Goal: Find specific page/section: Find specific page/section

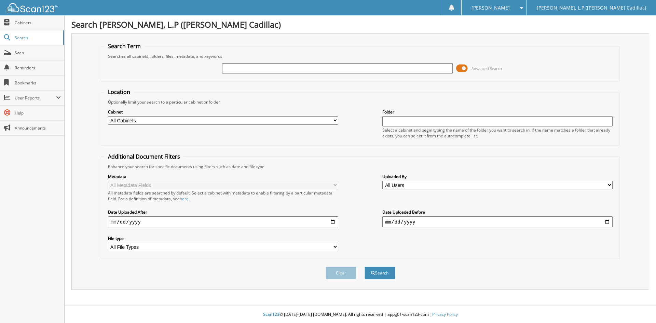
click at [283, 69] on input "text" at bounding box center [337, 68] width 230 height 10
type input "pr180845"
click at [365, 267] on button "Search" at bounding box center [380, 273] width 31 height 13
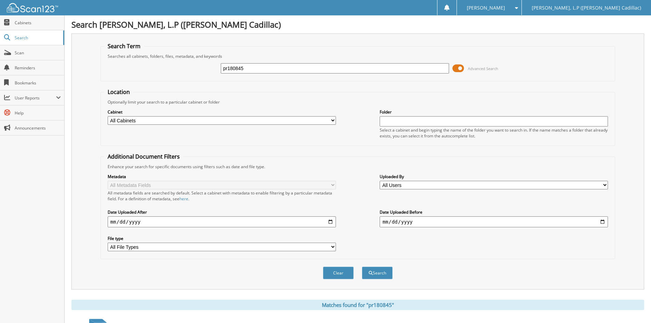
click at [283, 71] on input "pr180845" at bounding box center [335, 68] width 228 height 10
type input "pr180845a"
click at [362, 267] on button "Search" at bounding box center [377, 273] width 31 height 13
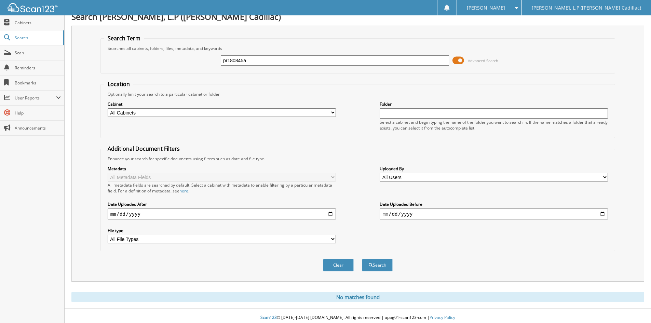
scroll to position [11, 0]
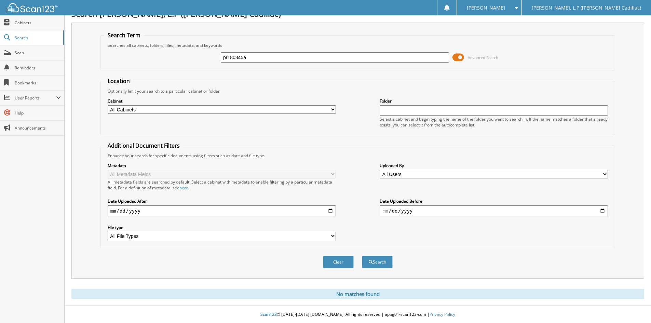
click at [259, 59] on input "pr180845a" at bounding box center [335, 57] width 228 height 10
type input "pr180845"
click at [362, 256] on button "Search" at bounding box center [377, 262] width 31 height 13
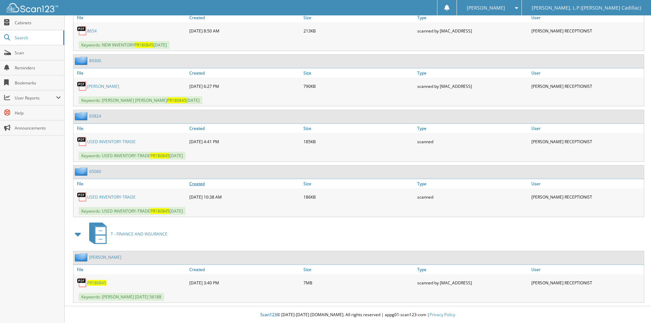
scroll to position [1015, 0]
click at [100, 198] on link "USED INVENTORY-TRADE" at bounding box center [111, 197] width 49 height 6
click at [116, 140] on link "USED INVENTORY-TRADE" at bounding box center [111, 141] width 49 height 6
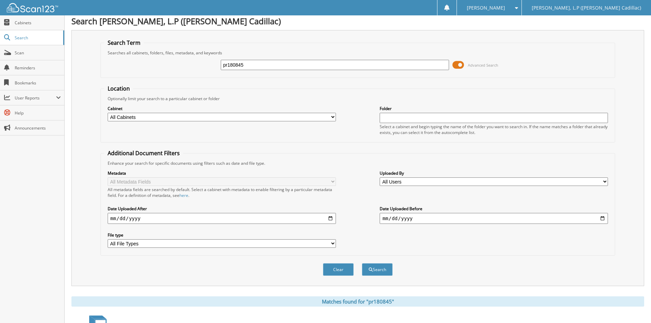
scroll to position [0, 0]
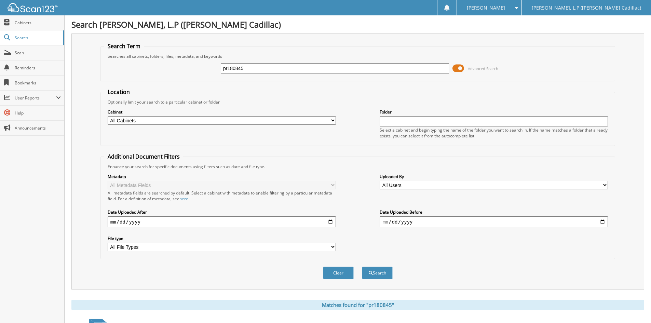
drag, startPoint x: 259, startPoint y: 71, endPoint x: 212, endPoint y: 72, distance: 47.2
click at [212, 72] on div "pr180845 Advanced Search" at bounding box center [357, 68] width 507 height 18
type input "mz121543"
click at [362, 267] on button "Search" at bounding box center [377, 273] width 31 height 13
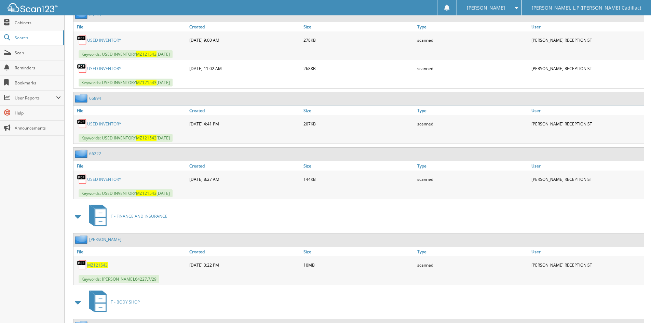
scroll to position [342, 0]
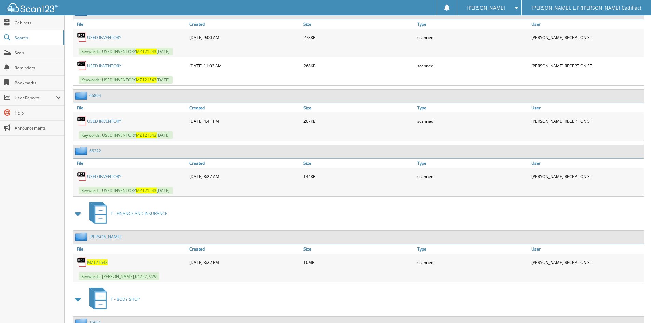
click at [91, 262] on span "MZ121543" at bounding box center [97, 262] width 21 height 6
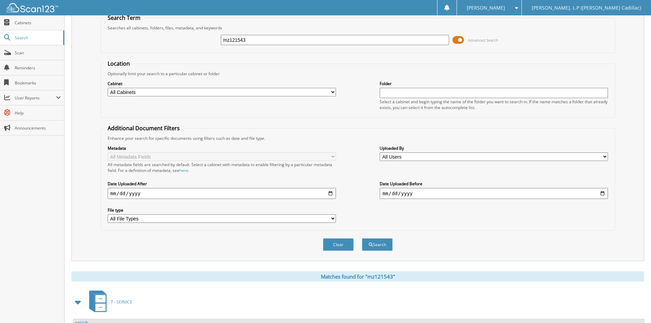
scroll to position [0, 0]
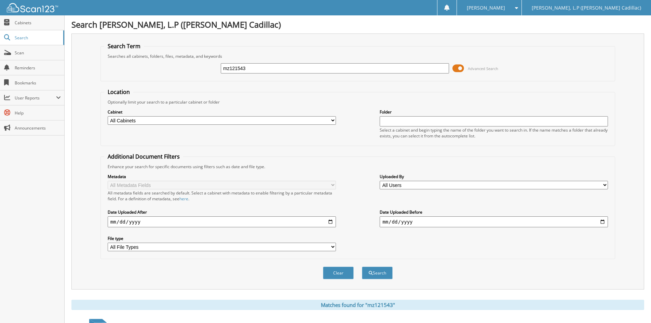
drag, startPoint x: 259, startPoint y: 68, endPoint x: 176, endPoint y: 66, distance: 83.8
click at [176, 66] on div "mz121543 Advanced Search" at bounding box center [357, 68] width 507 height 18
paste input "NZ117680"
type input "NZ117680a"
click at [362, 267] on button "Search" at bounding box center [377, 273] width 31 height 13
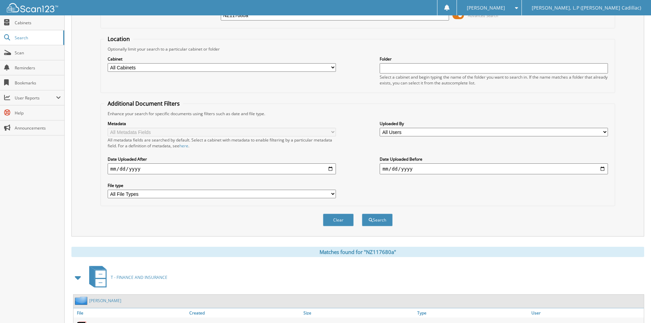
scroll to position [97, 0]
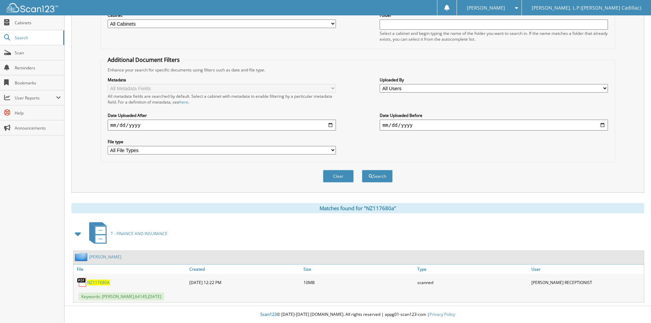
click at [97, 284] on span "NZ117680A" at bounding box center [98, 283] width 23 height 6
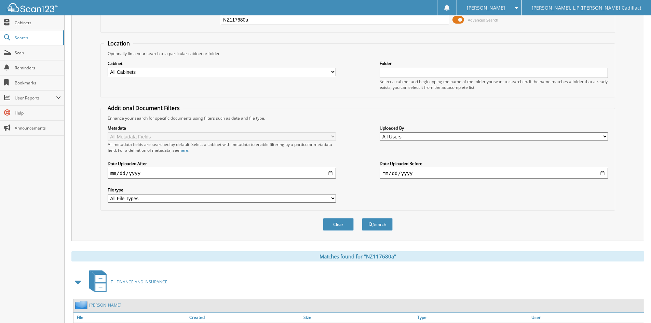
scroll to position [0, 0]
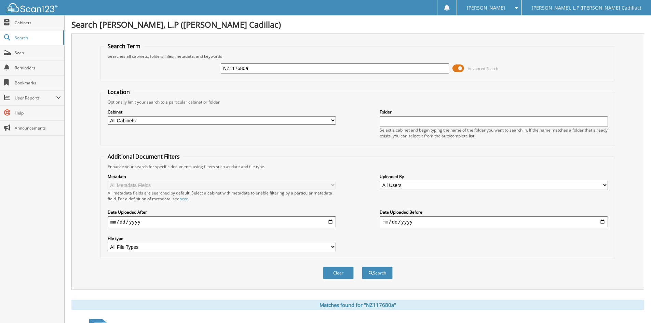
drag, startPoint x: 258, startPoint y: 70, endPoint x: 180, endPoint y: 69, distance: 78.3
click at [180, 70] on div "NZ117680a Advanced Search" at bounding box center [357, 68] width 507 height 18
click at [294, 68] on input "text" at bounding box center [335, 68] width 228 height 10
paste input "ES548643"
type input "ES548643"
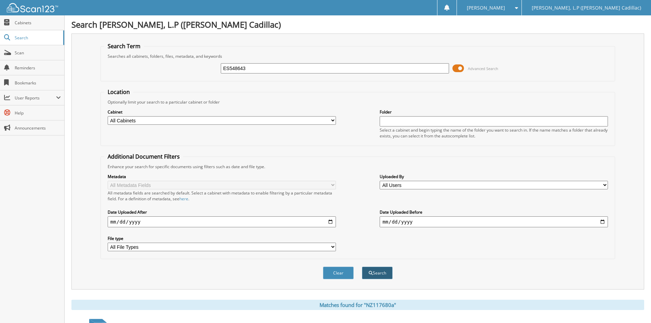
click at [380, 270] on button "Search" at bounding box center [377, 273] width 31 height 13
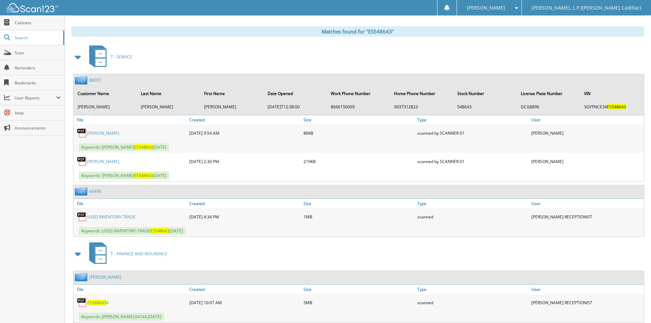
scroll to position [294, 0]
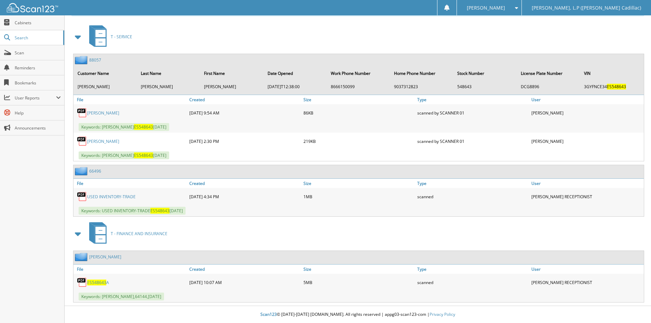
click at [101, 283] on span "ES548643" at bounding box center [96, 283] width 19 height 6
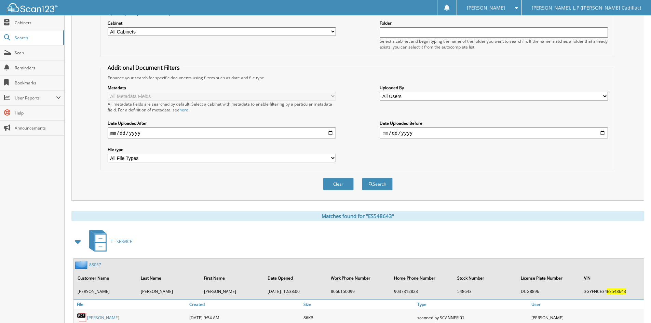
scroll to position [0, 0]
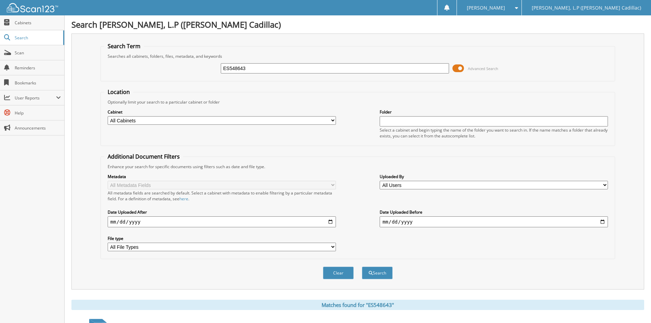
drag, startPoint x: 261, startPoint y: 70, endPoint x: 219, endPoint y: 68, distance: 42.8
click at [219, 68] on div "ES548643 Advanced Search" at bounding box center [357, 68] width 507 height 18
click at [284, 68] on input "text" at bounding box center [335, 68] width 228 height 10
paste input "JZ140955"
type input "JZ140955"
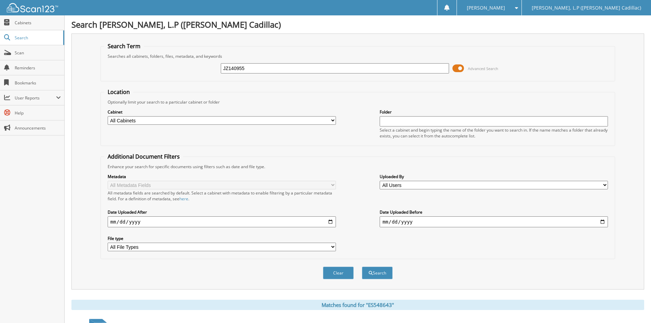
click at [362, 267] on button "Search" at bounding box center [377, 273] width 31 height 13
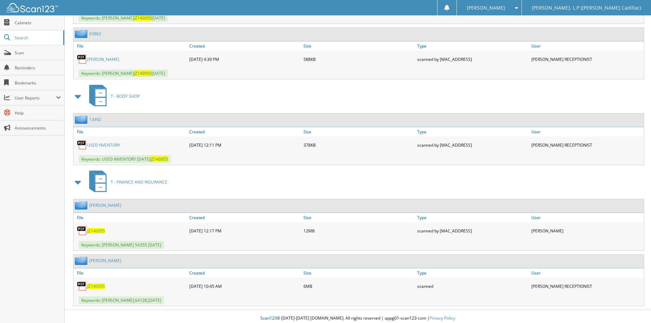
scroll to position [1044, 0]
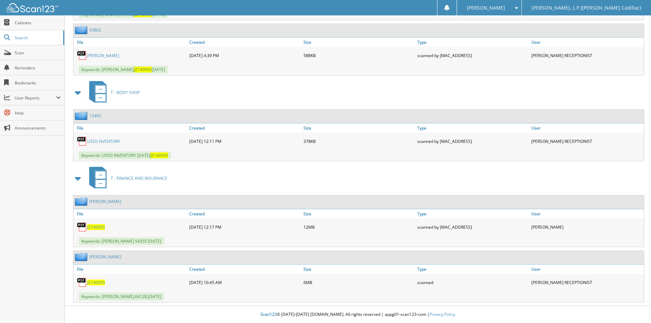
click at [97, 282] on span "JZ140955" at bounding box center [96, 283] width 18 height 6
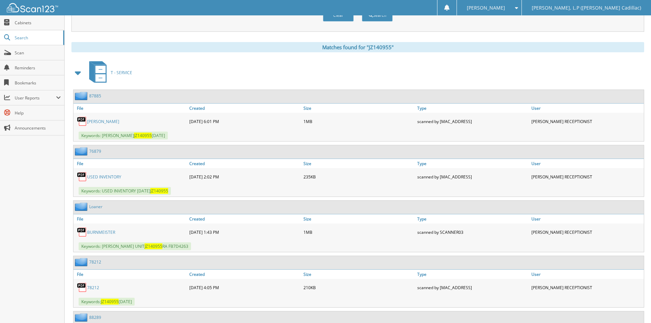
scroll to position [0, 0]
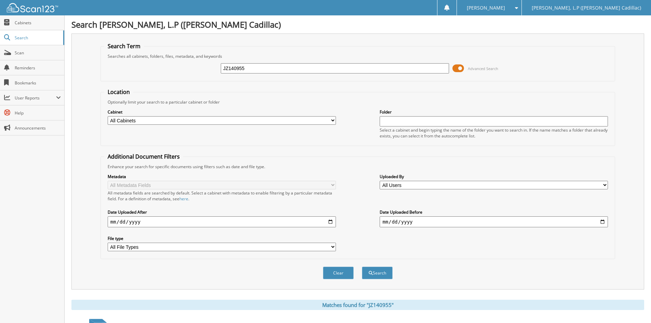
drag, startPoint x: 258, startPoint y: 67, endPoint x: 205, endPoint y: 66, distance: 53.0
click at [210, 66] on div "JZ140955 Advanced Search" at bounding box center [357, 68] width 507 height 18
click at [309, 72] on input "text" at bounding box center [335, 68] width 228 height 10
paste input "NR322332"
type input "NR322332"
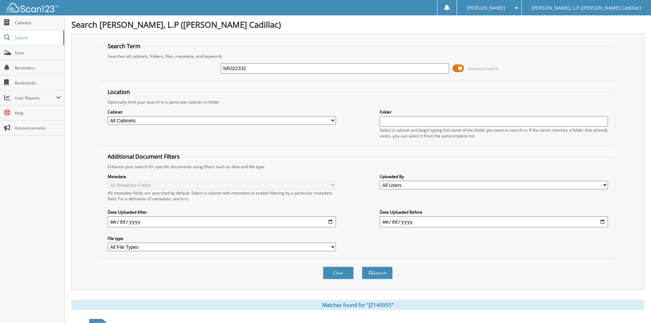
click at [362, 267] on button "Search" at bounding box center [377, 273] width 31 height 13
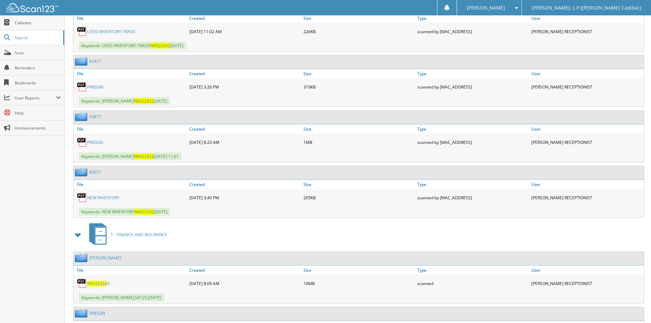
scroll to position [1210, 0]
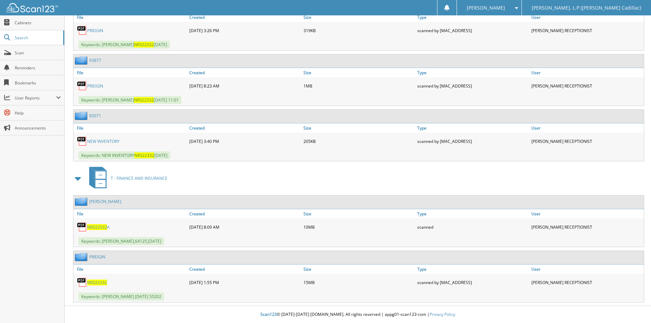
click at [103, 226] on span "NR322332" at bounding box center [97, 227] width 20 height 6
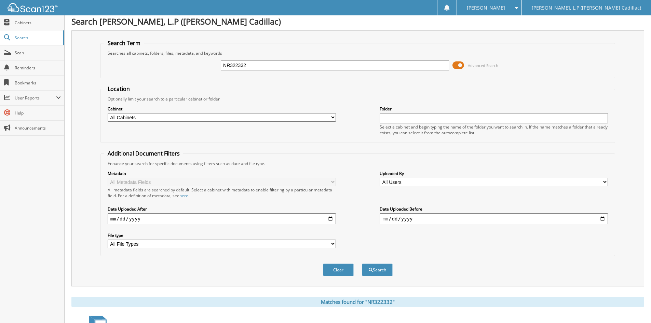
scroll to position [0, 0]
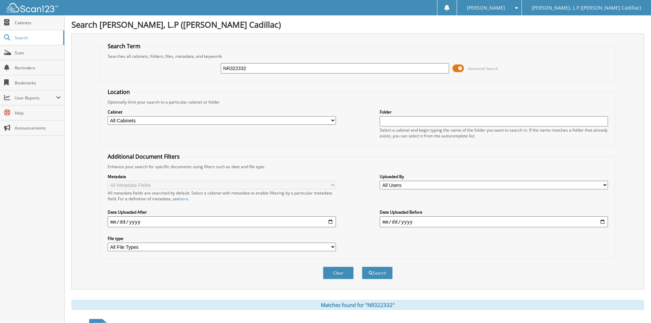
drag, startPoint x: 261, startPoint y: 67, endPoint x: 197, endPoint y: 66, distance: 63.6
click at [198, 66] on div "NR322332 Advanced Search" at bounding box center [357, 68] width 507 height 18
click at [237, 73] on input "text" at bounding box center [335, 68] width 228 height 10
paste input "SR112789"
type input "SR112789"
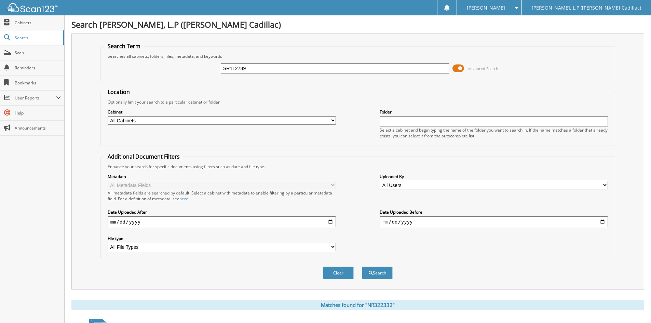
click at [362, 267] on button "Search" at bounding box center [377, 273] width 31 height 13
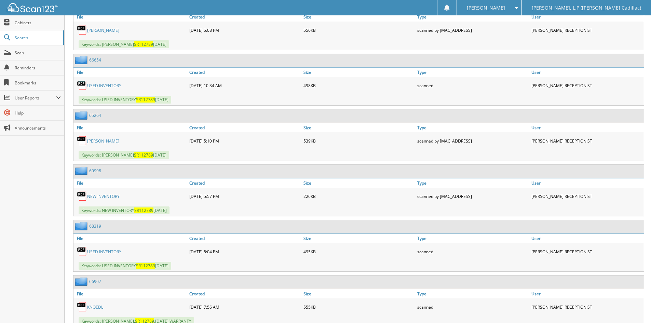
scroll to position [792, 0]
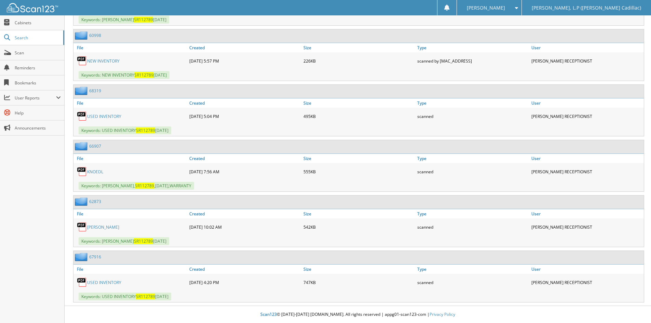
click at [91, 170] on link "KNOEDL" at bounding box center [95, 172] width 16 height 6
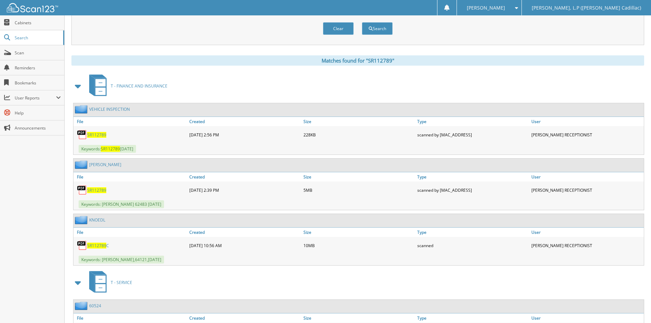
scroll to position [245, 0]
click at [102, 244] on span "SR112789" at bounding box center [96, 245] width 19 height 6
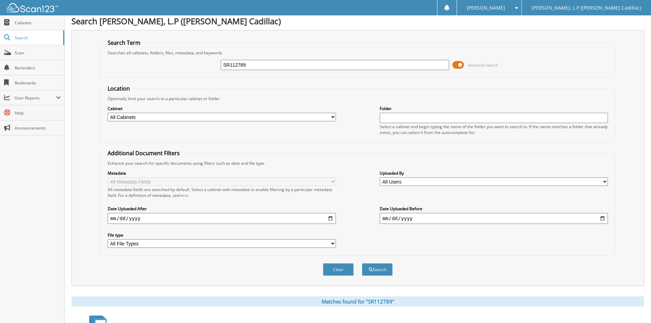
scroll to position [0, 0]
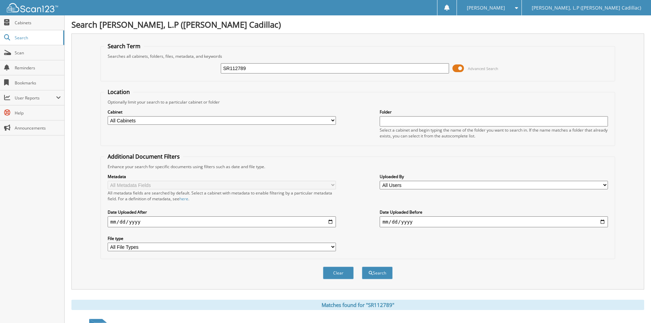
drag, startPoint x: 253, startPoint y: 70, endPoint x: 194, endPoint y: 68, distance: 59.2
click at [202, 69] on div "SR112789 Advanced Search" at bounding box center [357, 68] width 507 height 18
paste input "KZ154310"
type input "KZ154310"
click at [381, 275] on button "Search" at bounding box center [377, 273] width 31 height 13
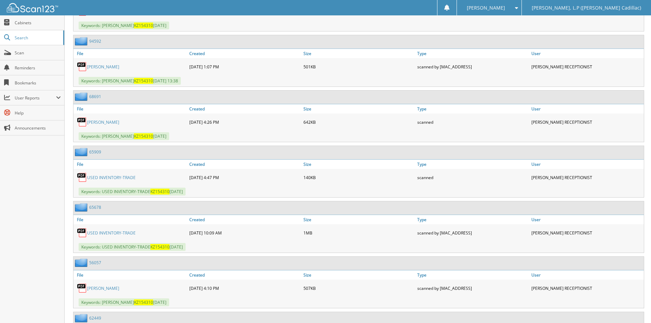
scroll to position [626, 0]
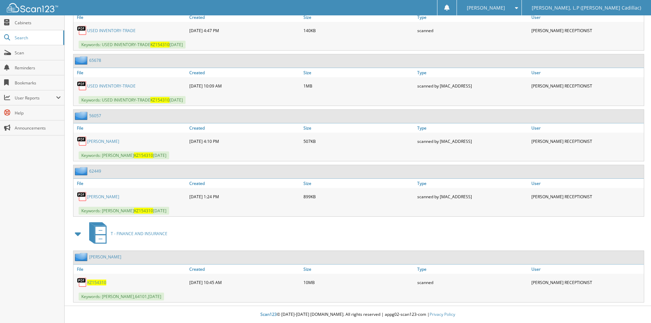
click at [94, 282] on span "KZ154310" at bounding box center [96, 283] width 19 height 6
click at [104, 282] on span "KZ154310" at bounding box center [96, 283] width 19 height 6
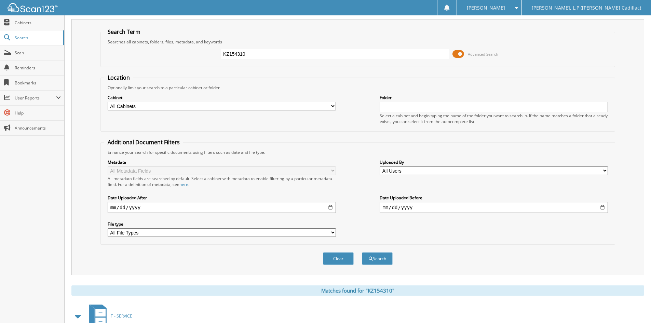
scroll to position [0, 0]
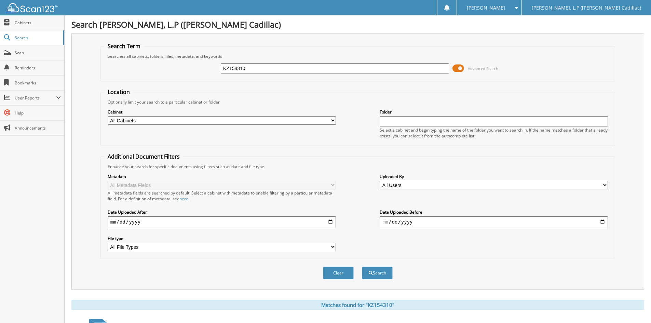
drag, startPoint x: 255, startPoint y: 67, endPoint x: 168, endPoint y: 65, distance: 86.5
click at [168, 66] on div "KZ154310 Advanced Search" at bounding box center [357, 68] width 507 height 18
paste input "D9125629"
type input "D9125629"
click at [362, 267] on button "Search" at bounding box center [377, 273] width 31 height 13
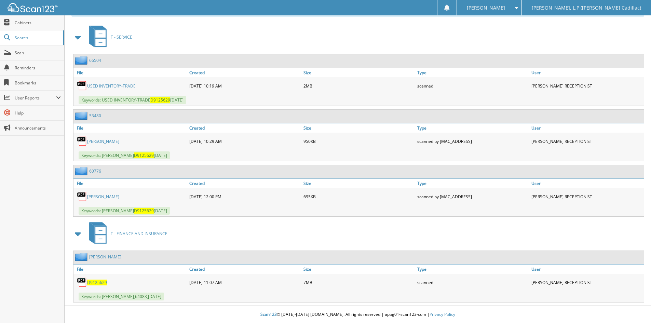
scroll to position [294, 0]
click at [95, 284] on span "D9125629" at bounding box center [97, 283] width 20 height 6
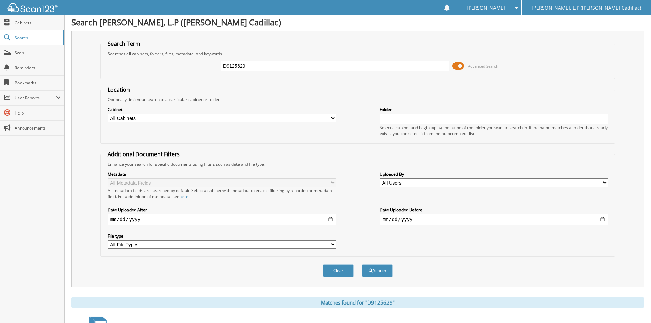
scroll to position [0, 0]
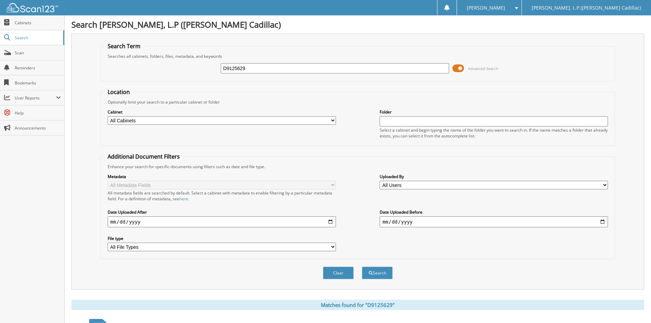
drag, startPoint x: 261, startPoint y: 66, endPoint x: 207, endPoint y: 67, distance: 53.7
click at [208, 67] on div "D9125629 Advanced Search" at bounding box center [357, 68] width 507 height 18
click at [234, 69] on input "text" at bounding box center [335, 68] width 228 height 10
paste input "PR289433"
type input "PR289433"
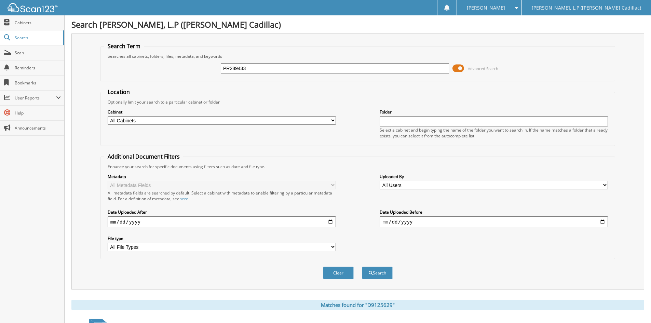
click at [362, 267] on button "Search" at bounding box center [377, 273] width 31 height 13
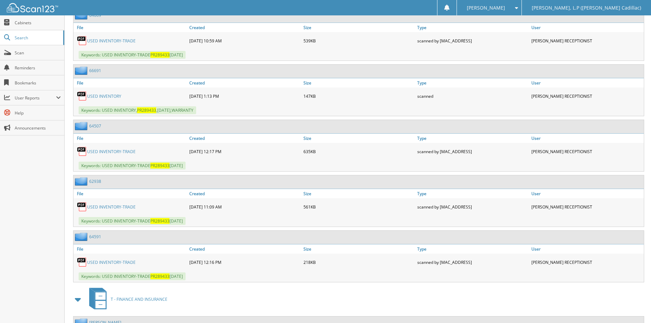
scroll to position [737, 0]
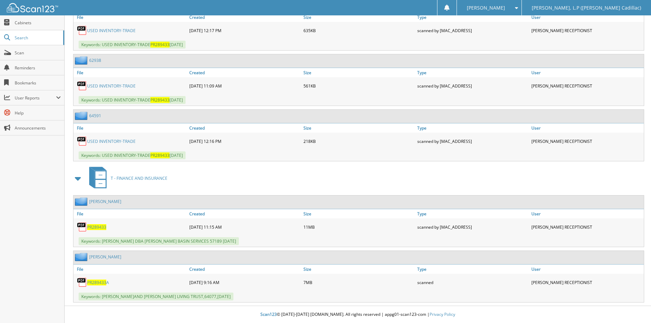
click at [106, 284] on link "PR289433 A" at bounding box center [98, 283] width 22 height 6
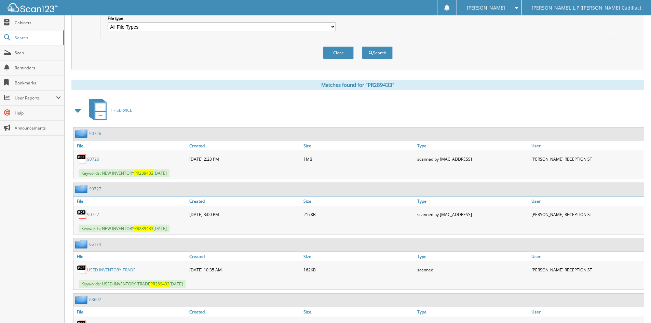
scroll to position [0, 0]
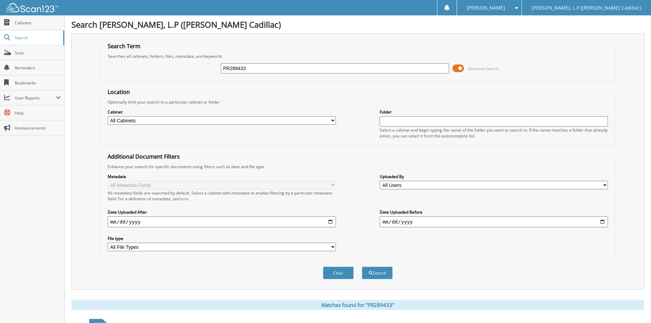
drag, startPoint x: 263, startPoint y: 67, endPoint x: 196, endPoint y: 67, distance: 67.3
click at [196, 67] on div "PR289433 Advanced Search" at bounding box center [357, 68] width 507 height 18
click at [240, 70] on input "text" at bounding box center [335, 68] width 228 height 10
paste input "NZ173200"
type input "NZ173200"
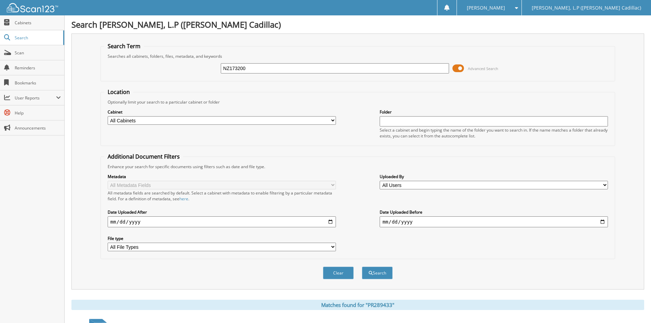
click at [362, 267] on button "Search" at bounding box center [377, 273] width 31 height 13
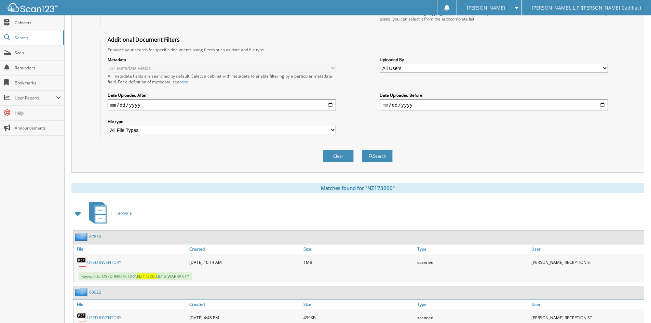
scroll to position [152, 0]
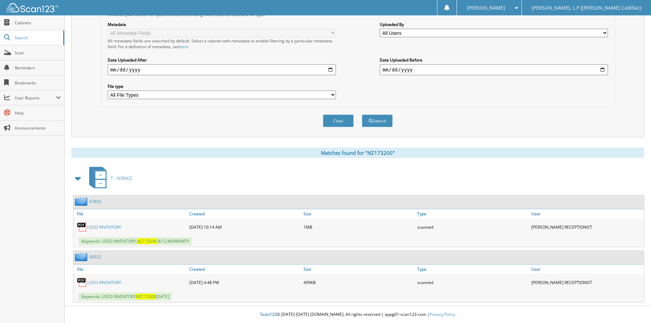
click at [108, 284] on link "USED INVENTORY" at bounding box center [104, 283] width 34 height 6
click at [101, 227] on link "USED INVENTORY" at bounding box center [104, 227] width 34 height 6
click at [112, 227] on link "USED INVENTORY" at bounding box center [104, 227] width 34 height 6
click at [99, 228] on link "USED INVENTORY" at bounding box center [104, 227] width 34 height 6
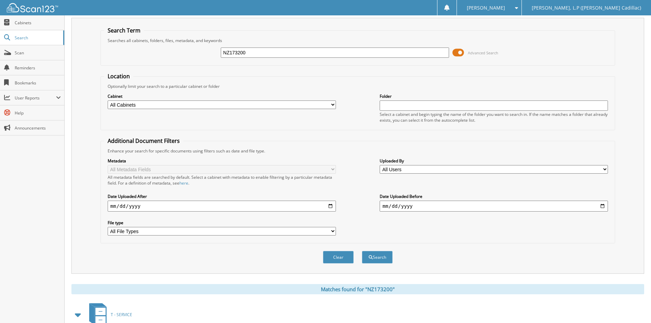
scroll to position [0, 0]
